Goal: Navigation & Orientation: Find specific page/section

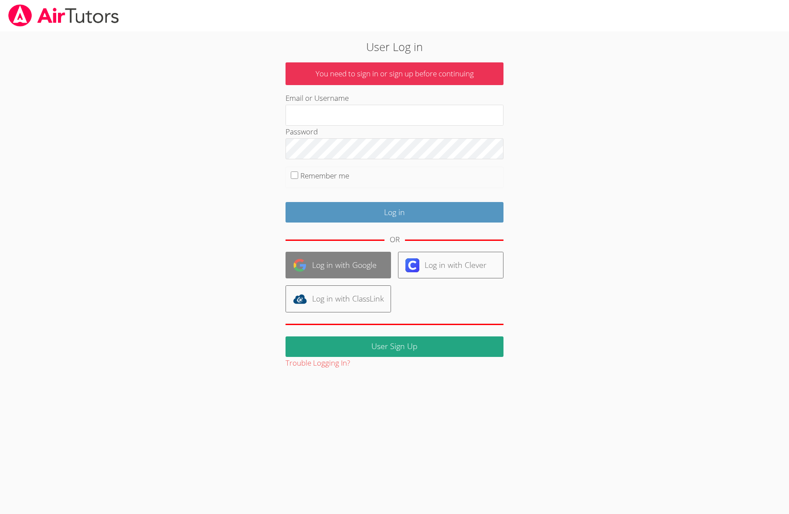
click at [337, 256] on link "Log in with Google" at bounding box center [339, 265] width 106 height 27
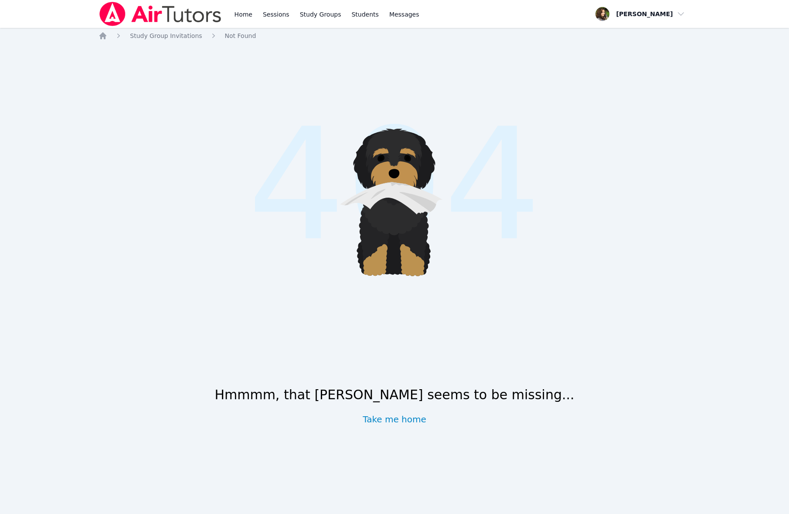
click at [172, 41] on div "Home Study Group Invitations Not Found .cls-1 { fill: #1c1c1e; } .cls-1, .cls-1…" at bounding box center [395, 253] width 592 height 444
click at [175, 40] on link "Study Group Invitations" at bounding box center [166, 35] width 72 height 9
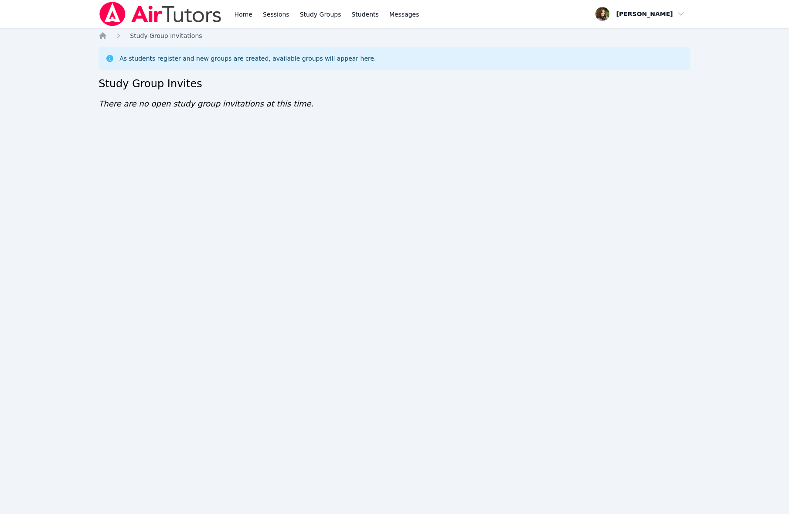
click at [178, 35] on span "Study Group Invitations" at bounding box center [166, 35] width 72 height 7
click at [244, 11] on link "Home" at bounding box center [243, 14] width 21 height 28
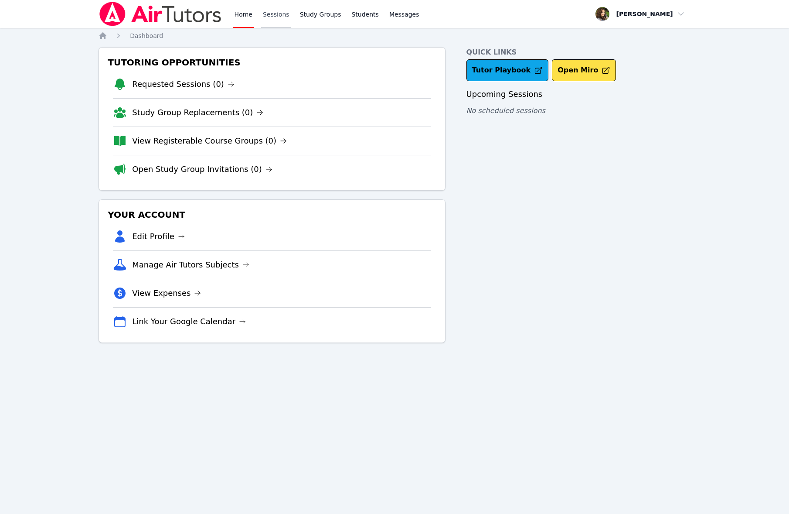
click at [264, 7] on link "Sessions" at bounding box center [276, 14] width 30 height 28
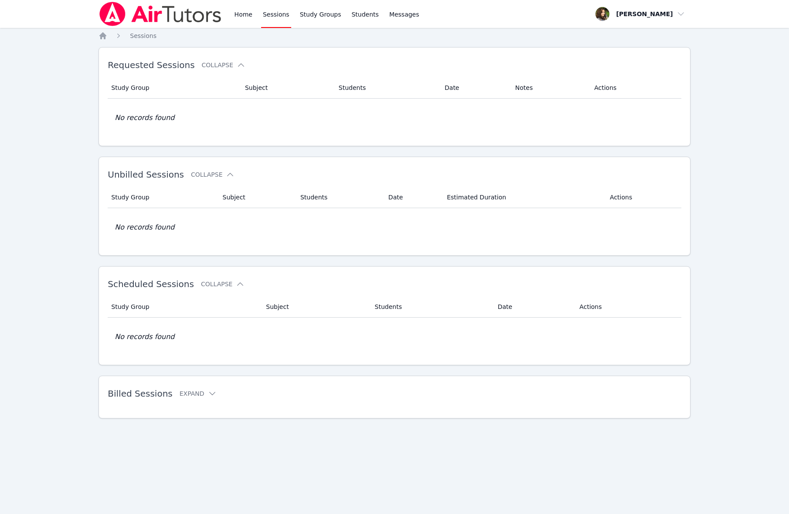
click at [274, 10] on link "Sessions" at bounding box center [276, 14] width 30 height 28
